Goal: Check status

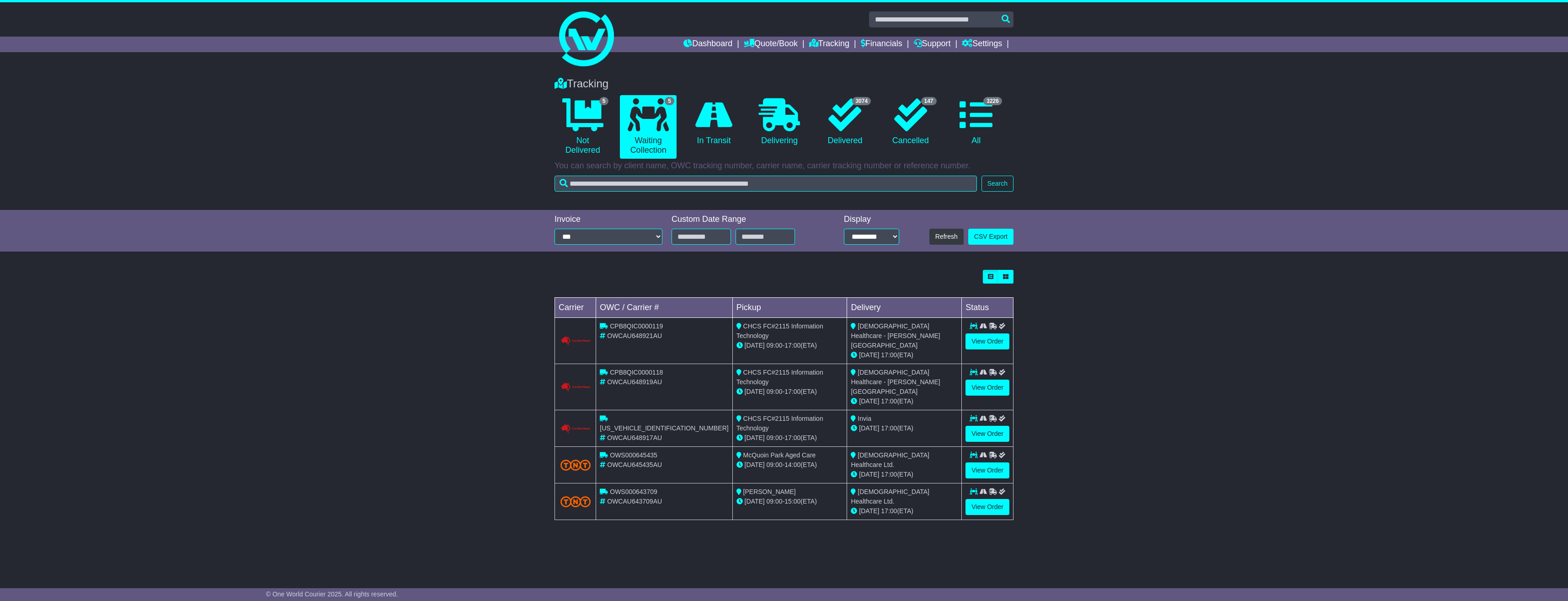
click at [1048, 386] on div "Loading... No bookings found Carrier OWC / Carrier # Pickup Delivery Status CPB…" at bounding box center [784, 400] width 1568 height 269
click at [1000, 384] on link "View Order" at bounding box center [987, 388] width 44 height 16
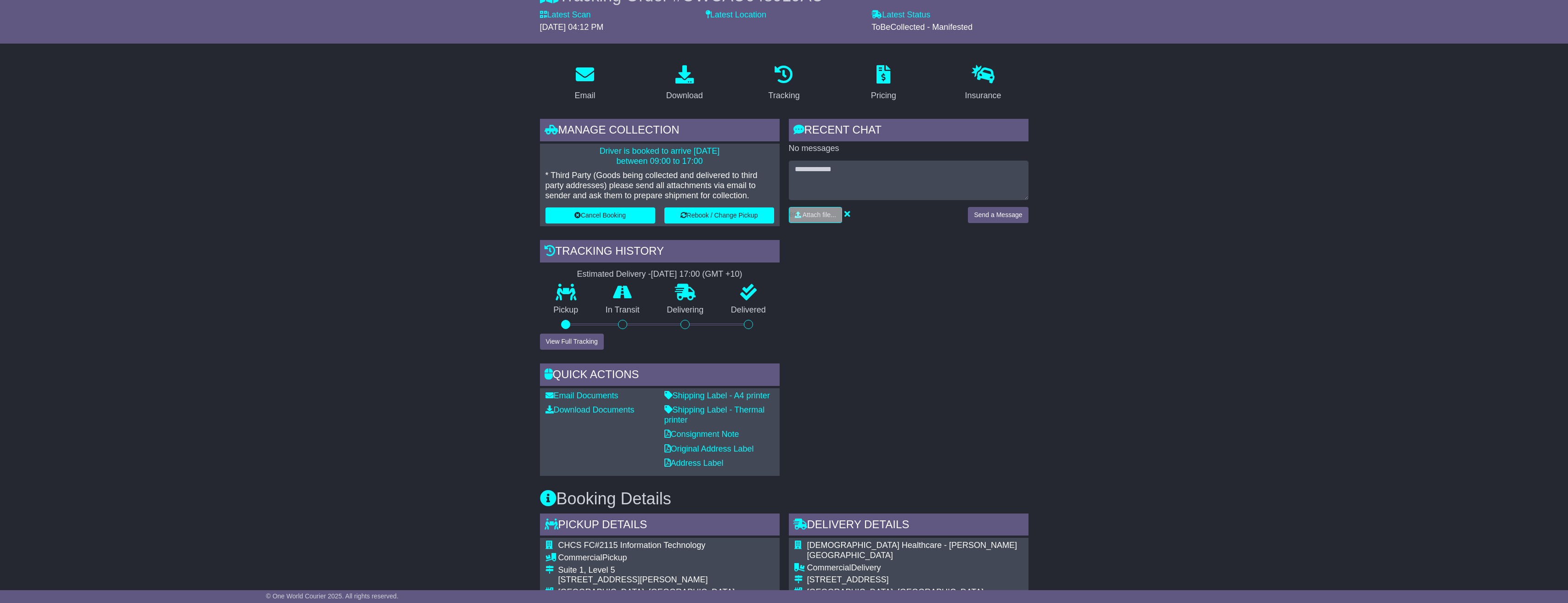
scroll to position [275, 0]
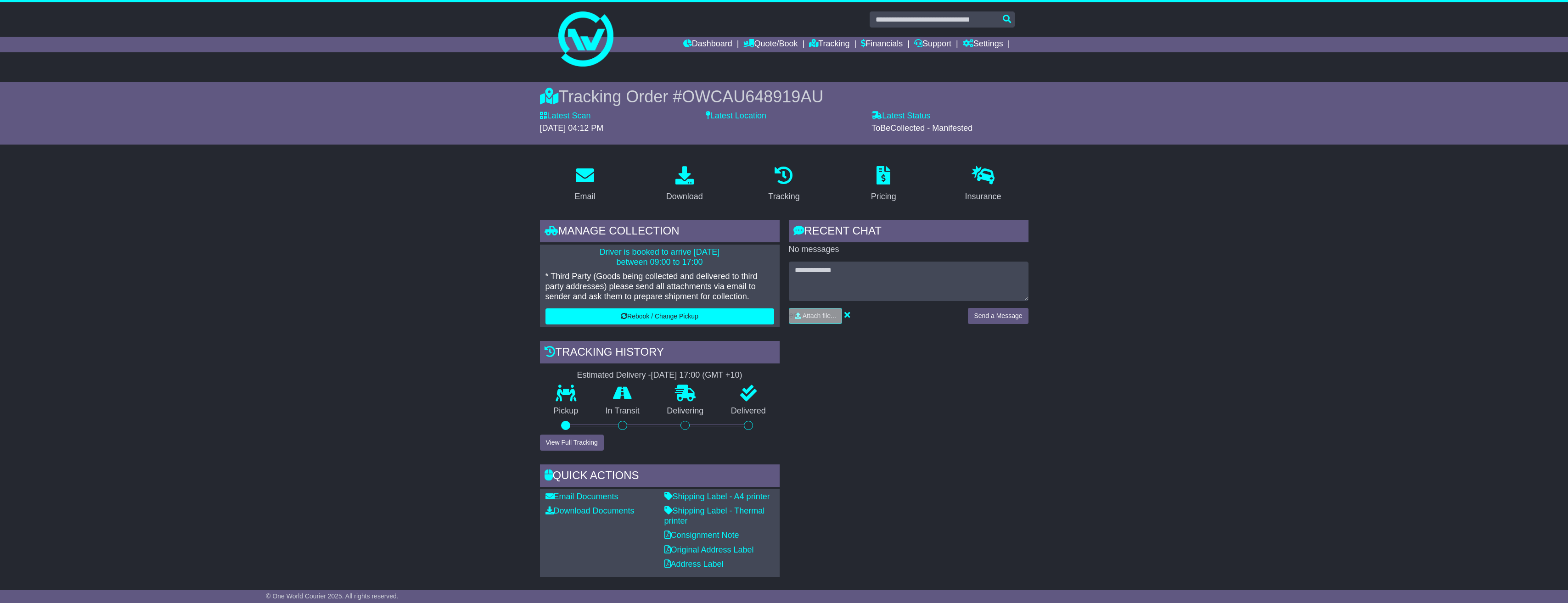
scroll to position [276, 0]
